Goal: Transaction & Acquisition: Purchase product/service

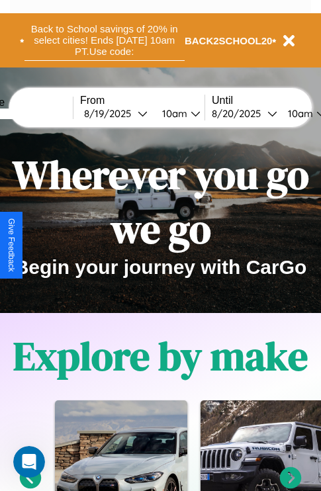
click at [104, 40] on button "Back to School savings of 20% in select cities! Ends [DATE] 10am PT. Use code:" at bounding box center [104, 40] width 160 height 41
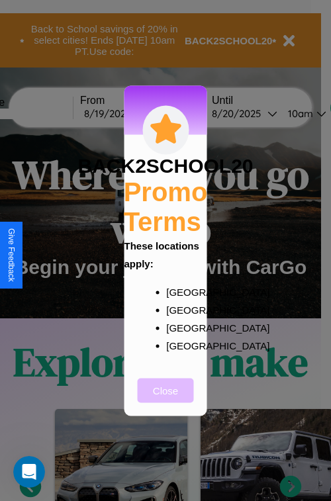
click at [165, 399] on button "Close" at bounding box center [166, 390] width 56 height 24
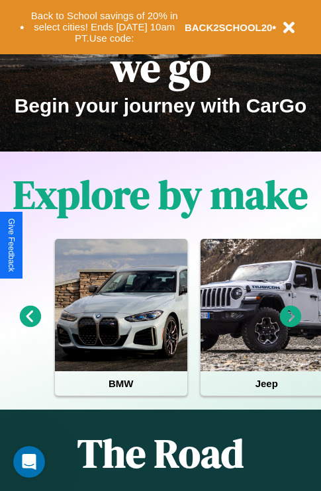
scroll to position [204, 0]
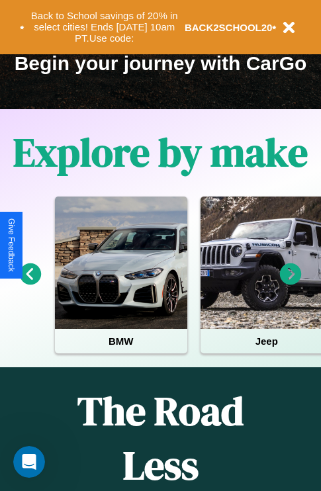
click at [291, 283] on icon at bounding box center [291, 274] width 22 height 22
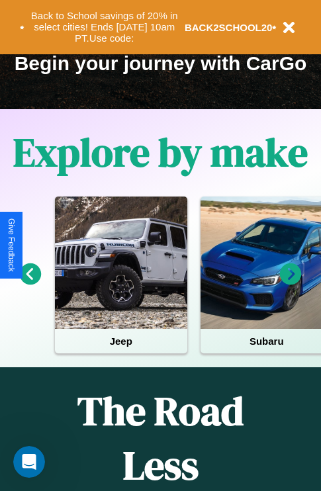
click at [291, 283] on icon at bounding box center [291, 274] width 22 height 22
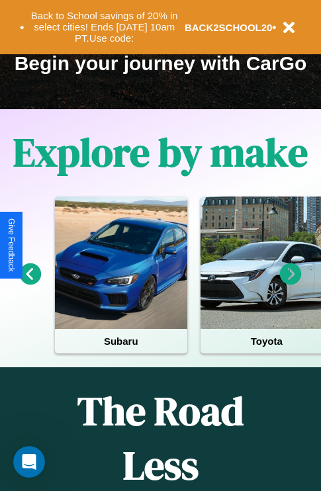
click at [291, 283] on icon at bounding box center [291, 274] width 22 height 22
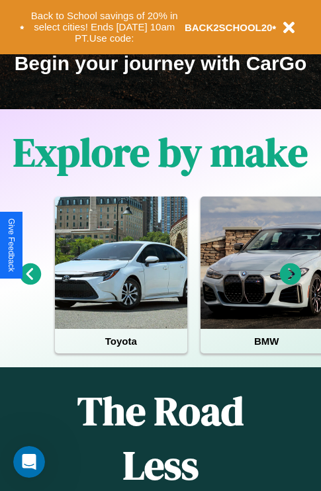
click at [30, 283] on icon at bounding box center [31, 274] width 22 height 22
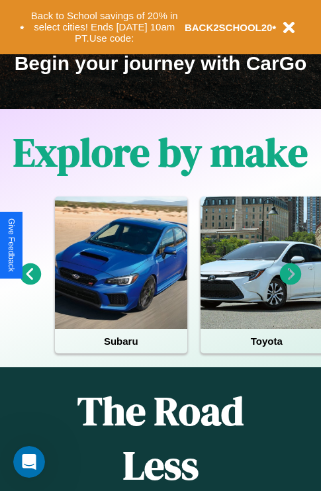
click at [291, 283] on icon at bounding box center [291, 274] width 22 height 22
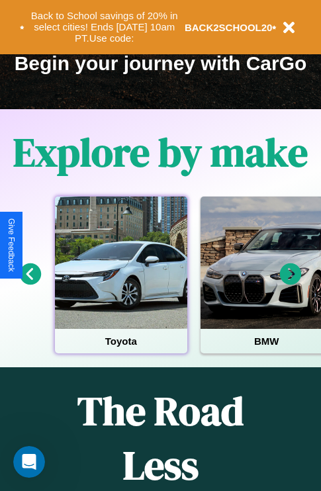
click at [120, 283] on div at bounding box center [121, 263] width 132 height 132
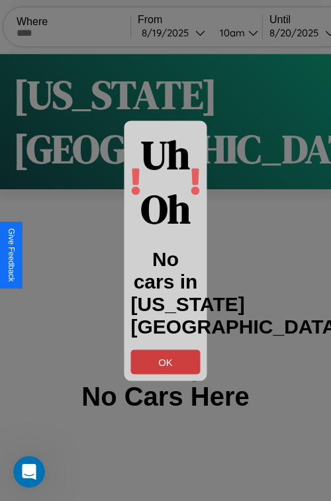
click at [165, 361] on button "OK" at bounding box center [165, 361] width 69 height 24
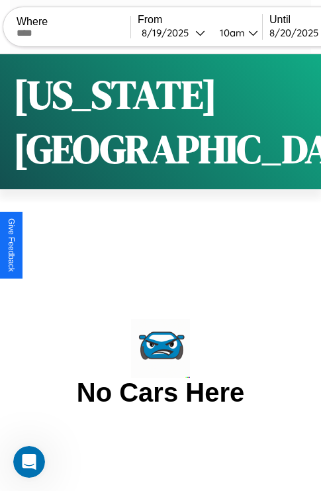
click at [82, 32] on input "text" at bounding box center [74, 33] width 114 height 11
type input "********"
click at [191, 32] on div "[DATE]" at bounding box center [169, 32] width 54 height 13
select select "*"
select select "****"
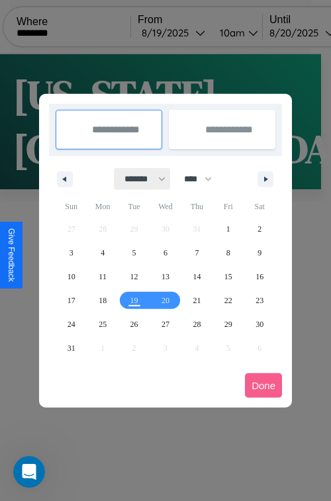
click at [139, 179] on select "******* ******** ***** ***** *** **** **** ****** ********* ******* ******** **…" at bounding box center [142, 179] width 56 height 22
select select "**"
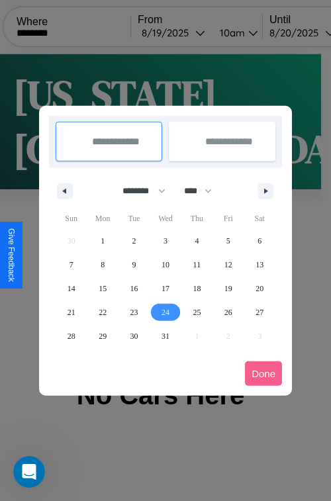
click at [165, 312] on span "24" at bounding box center [165, 312] width 8 height 24
type input "**********"
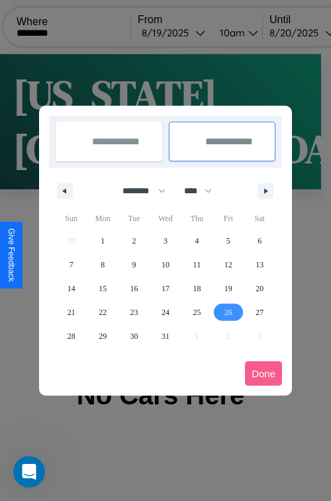
click at [228, 312] on span "26" at bounding box center [228, 312] width 8 height 24
type input "**********"
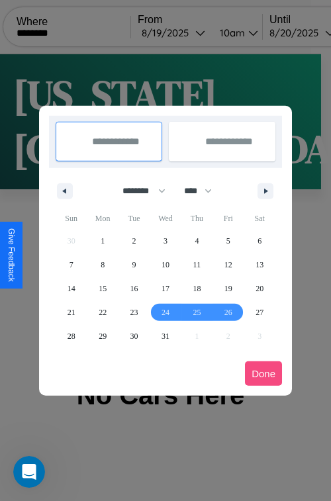
click at [263, 373] on button "Done" at bounding box center [263, 373] width 37 height 24
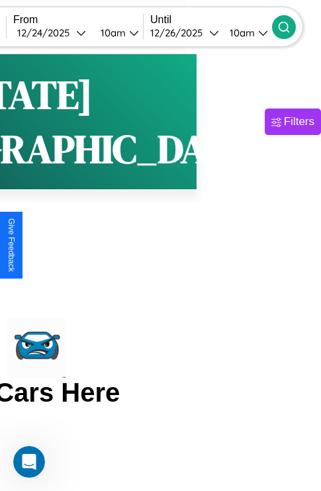
click at [291, 26] on icon at bounding box center [283, 27] width 13 height 13
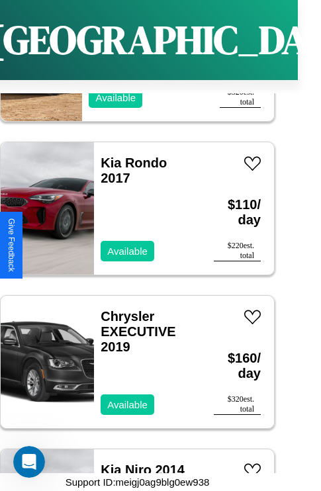
scroll to position [20471, 0]
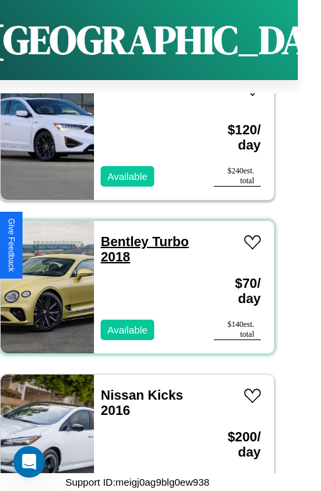
click at [120, 234] on link "Bentley Turbo 2018" at bounding box center [145, 249] width 88 height 30
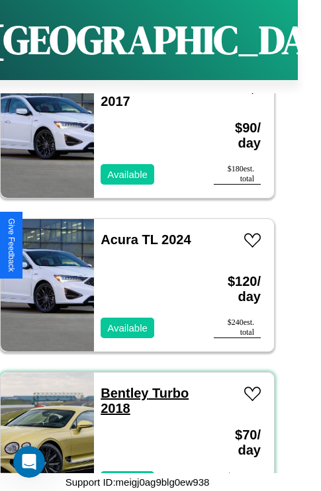
scroll to position [20317, 0]
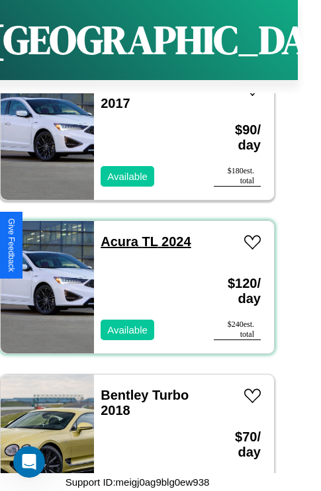
click at [115, 234] on link "Acura TL 2024" at bounding box center [146, 241] width 90 height 15
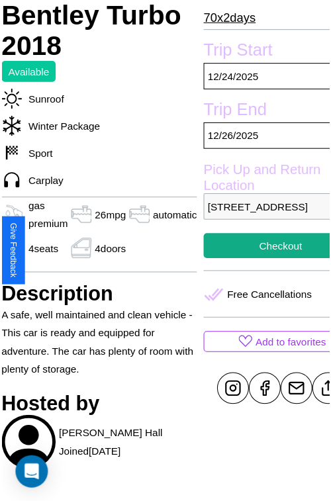
scroll to position [344, 71]
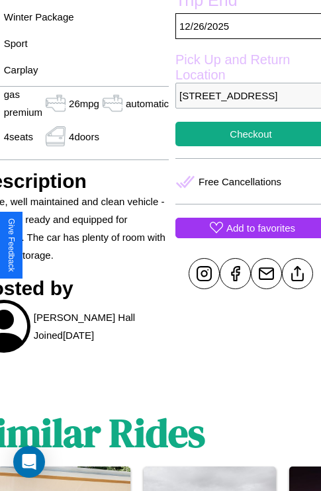
click at [245, 237] on p "Add to favorites" at bounding box center [260, 228] width 69 height 18
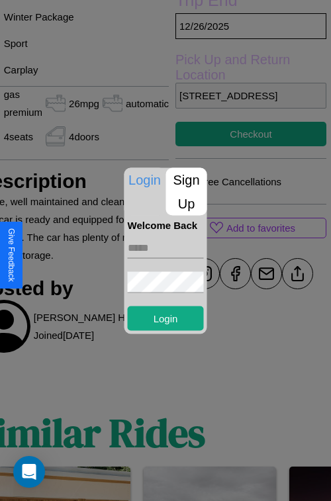
click at [165, 250] on input "text" at bounding box center [166, 247] width 76 height 21
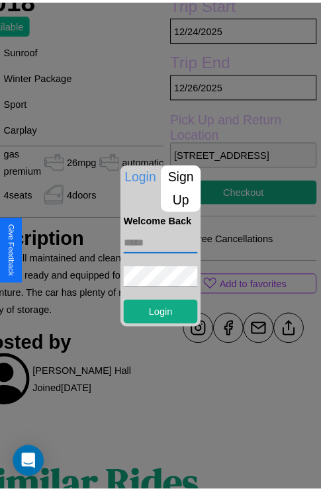
scroll to position [246, 71]
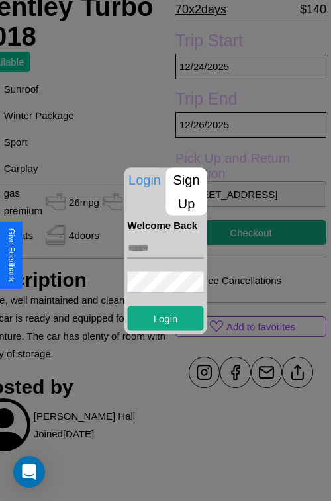
click at [245, 250] on div at bounding box center [165, 250] width 331 height 501
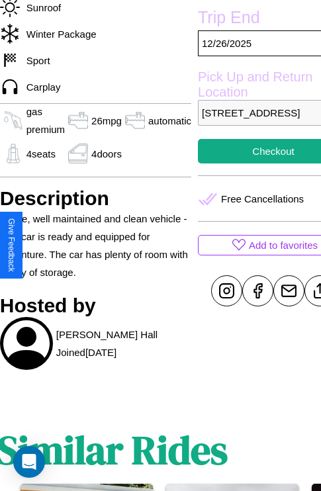
scroll to position [250, 71]
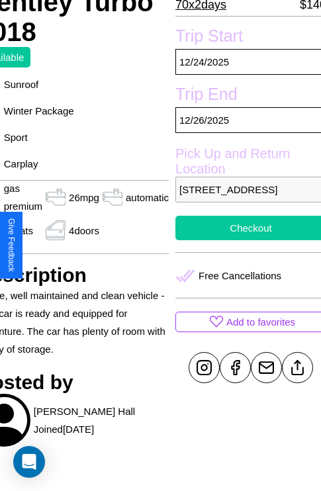
click at [245, 240] on button "Checkout" at bounding box center [250, 228] width 151 height 24
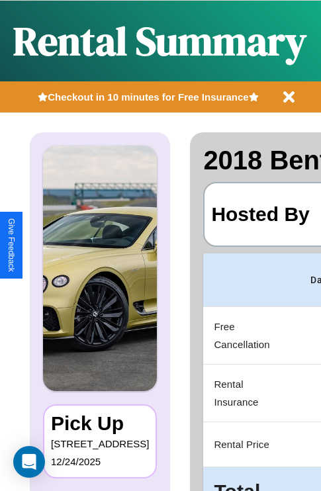
scroll to position [0, 257]
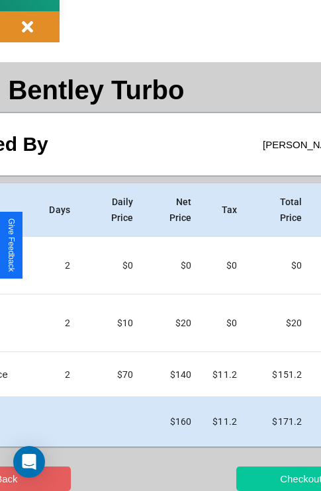
click at [256, 478] on button "Checkout" at bounding box center [300, 479] width 129 height 24
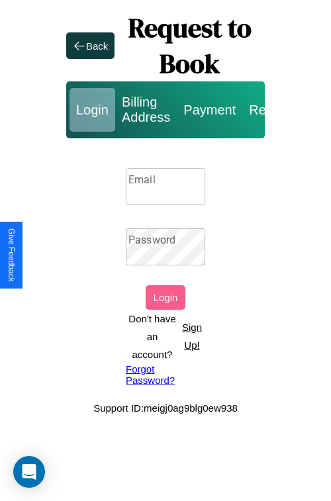
click at [191, 336] on p "Sign Up!" at bounding box center [192, 336] width 26 height 36
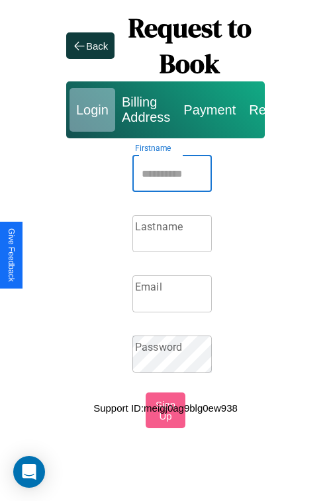
click at [172, 173] on input "Firstname" at bounding box center [171, 173] width 79 height 37
type input "******"
click at [172, 234] on input "Lastname" at bounding box center [171, 233] width 79 height 37
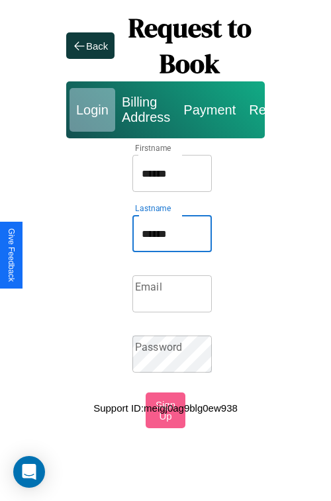
type input "******"
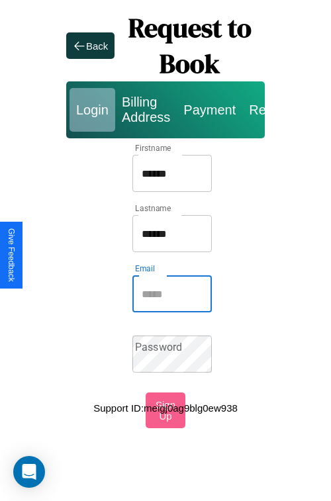
click at [172, 294] on input "Email" at bounding box center [171, 293] width 79 height 37
type input "**********"
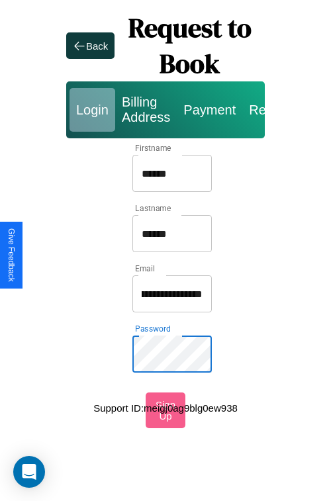
scroll to position [0, 0]
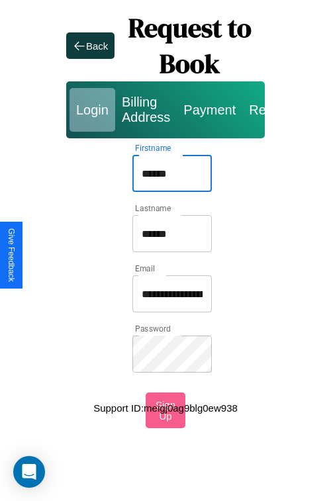
click at [172, 173] on input "******" at bounding box center [171, 173] width 79 height 37
type input "**********"
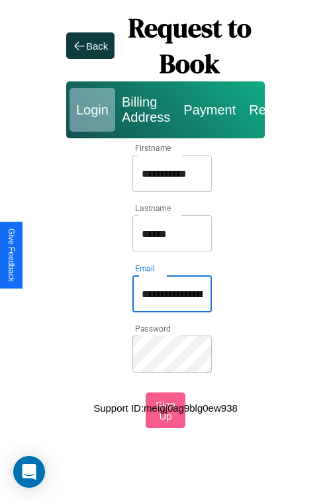
click at [172, 294] on input "**********" at bounding box center [171, 293] width 79 height 37
type input "**********"
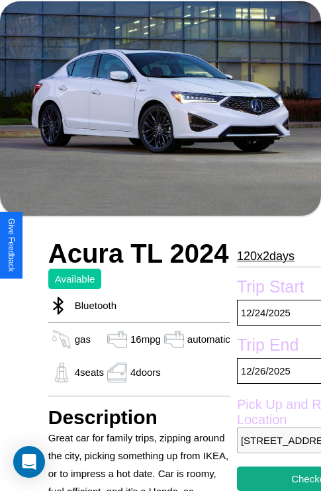
scroll to position [63, 0]
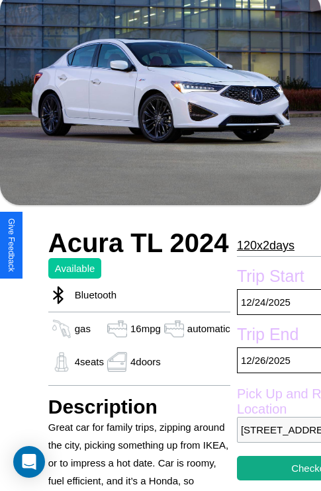
click at [259, 246] on p "120 x 2 days" at bounding box center [266, 245] width 58 height 21
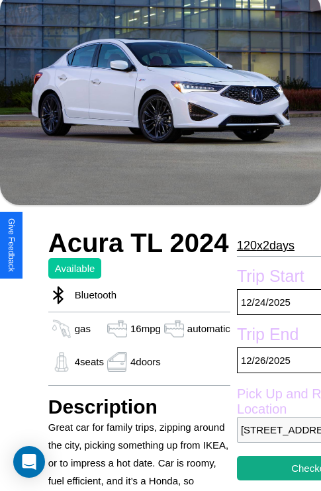
click at [259, 246] on p "120 x 2 days" at bounding box center [266, 245] width 58 height 21
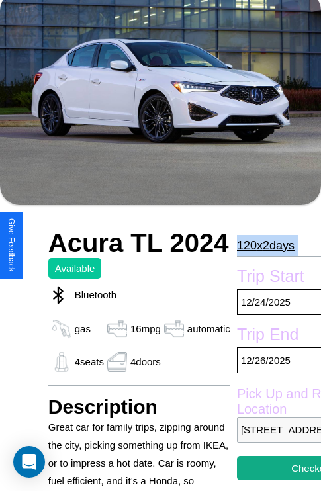
click at [259, 246] on p "120 x 2 days" at bounding box center [266, 245] width 58 height 21
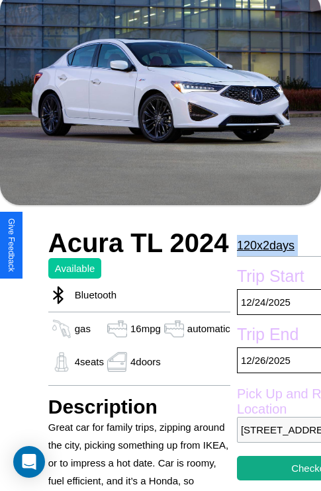
click at [259, 246] on p "120 x 2 days" at bounding box center [266, 245] width 58 height 21
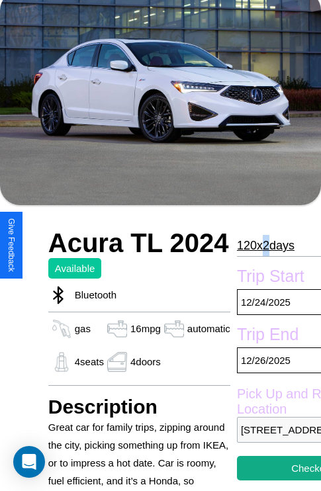
click at [259, 246] on p "120 x 2 days" at bounding box center [266, 245] width 58 height 21
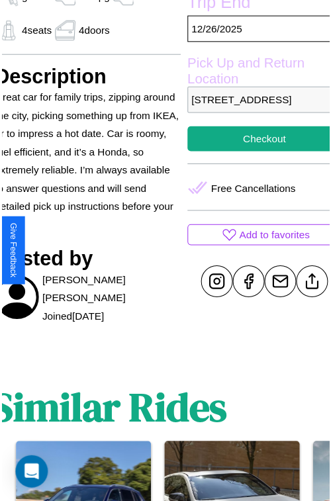
scroll to position [398, 56]
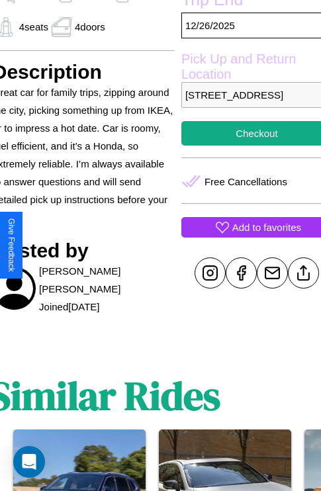
click at [246, 236] on p "Add to favorites" at bounding box center [266, 227] width 69 height 18
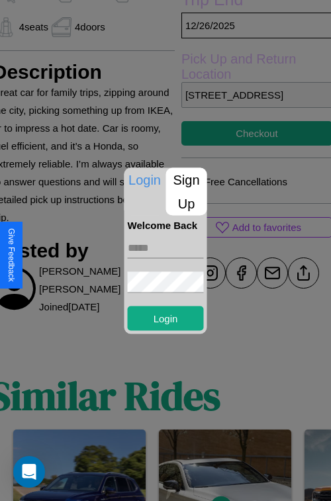
click at [186, 191] on p "Sign Up" at bounding box center [186, 191] width 41 height 48
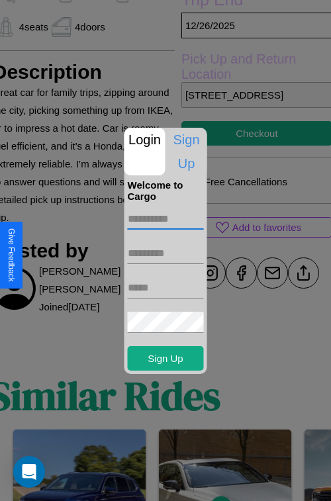
click at [165, 218] on input "text" at bounding box center [166, 218] width 76 height 21
type input "*****"
click at [165, 253] on input "text" at bounding box center [166, 253] width 76 height 21
type input "*******"
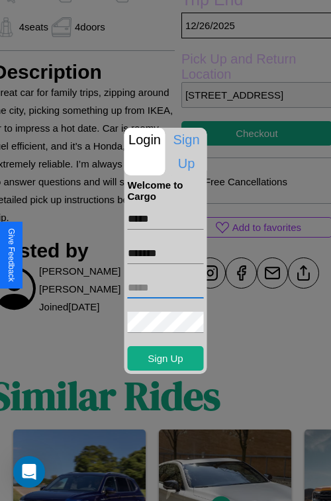
click at [165, 287] on input "text" at bounding box center [166, 287] width 76 height 21
type input "**********"
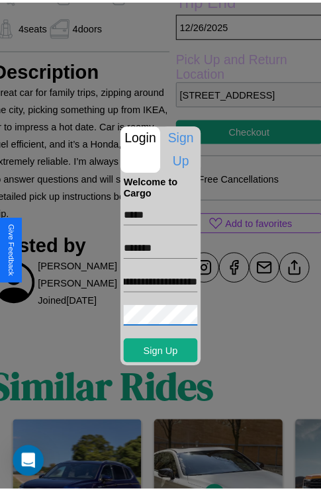
scroll to position [0, 0]
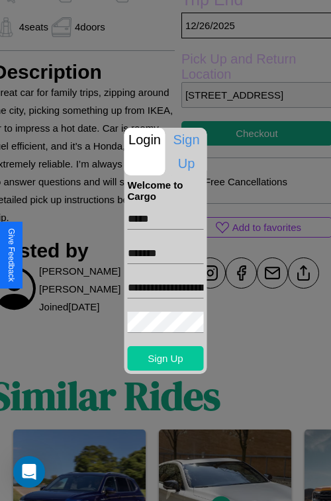
click at [165, 358] on button "Sign Up" at bounding box center [166, 358] width 76 height 24
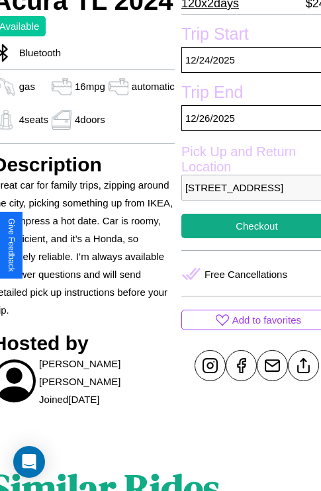
scroll to position [304, 56]
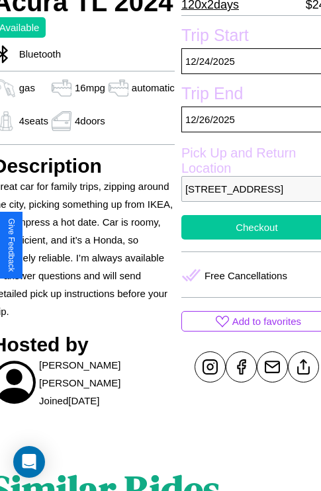
click at [246, 240] on button "Checkout" at bounding box center [256, 227] width 151 height 24
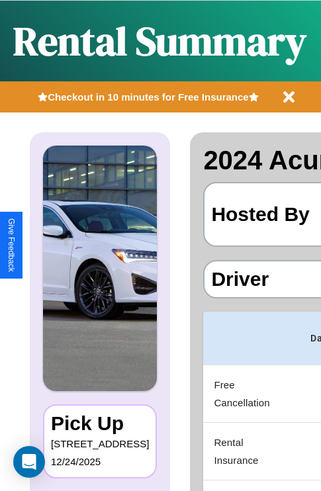
scroll to position [128, 0]
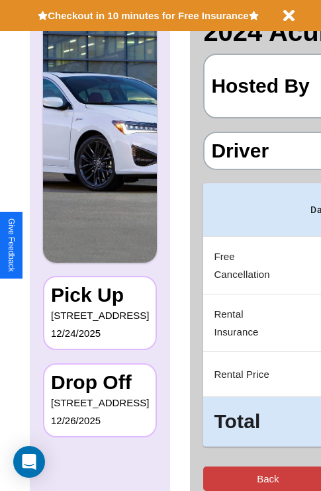
click at [223, 478] on button "Back" at bounding box center [267, 479] width 129 height 24
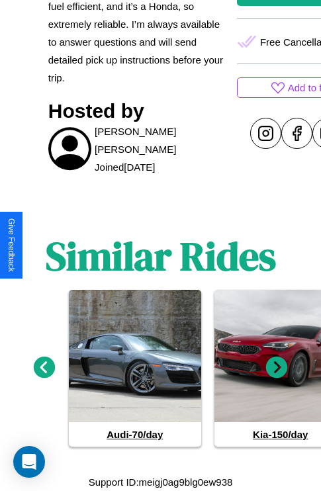
scroll to position [567, 0]
click at [277, 368] on icon at bounding box center [277, 368] width 22 height 22
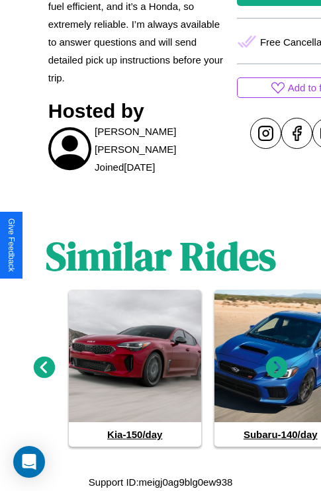
click at [277, 368] on icon at bounding box center [277, 368] width 22 height 22
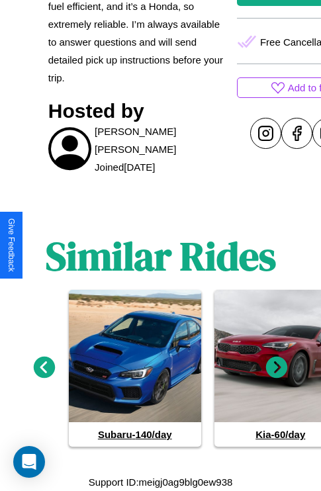
click at [44, 368] on icon at bounding box center [45, 368] width 22 height 22
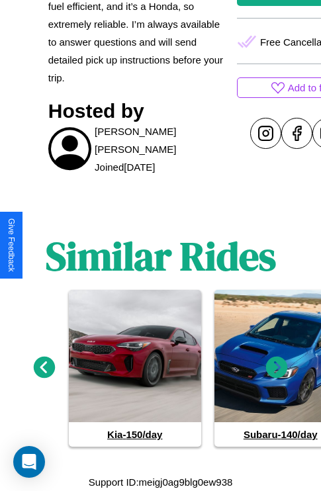
click at [277, 368] on icon at bounding box center [277, 368] width 22 height 22
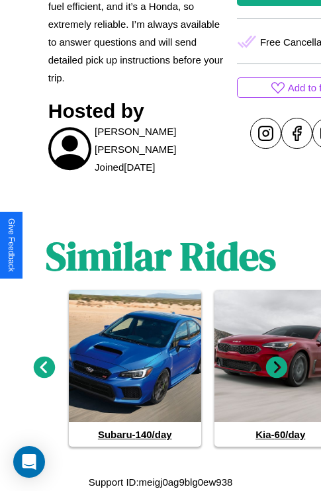
click at [277, 368] on icon at bounding box center [277, 368] width 22 height 22
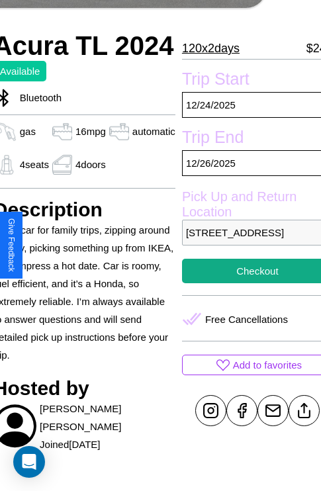
scroll to position [256, 56]
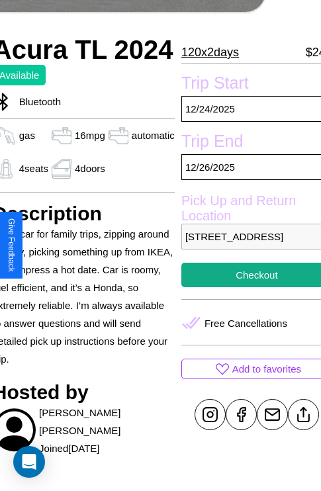
click at [246, 246] on p "3258 Fourth Street Brisbane Queensland 83490 Australia" at bounding box center [256, 237] width 151 height 26
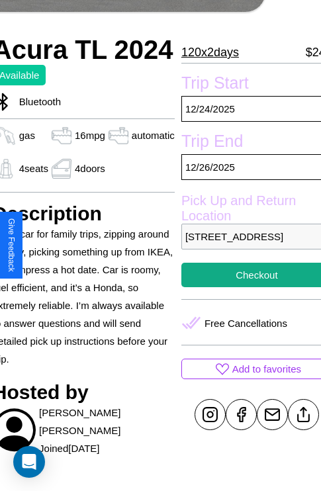
click at [246, 246] on p "3258 Fourth Street Brisbane Queensland 83490 Australia" at bounding box center [256, 237] width 151 height 26
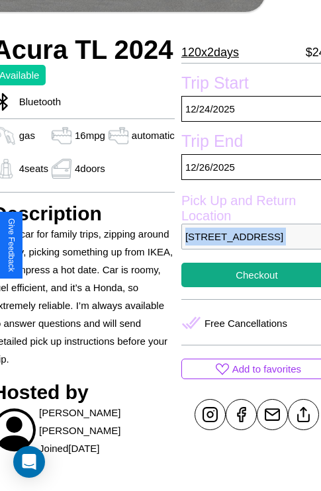
click at [246, 246] on p "3258 Fourth Street Brisbane Queensland 83490 Australia" at bounding box center [256, 237] width 151 height 26
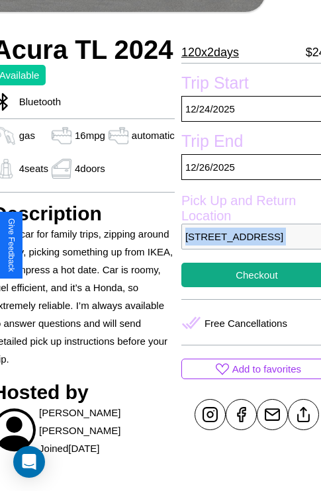
click at [246, 246] on p "3258 Fourth Street Brisbane Queensland 83490 Australia" at bounding box center [256, 237] width 151 height 26
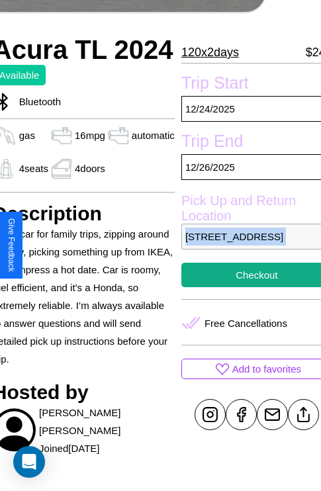
click at [246, 246] on p "3258 Fourth Street Brisbane Queensland 83490 Australia" at bounding box center [256, 237] width 151 height 26
